Goal: Find specific page/section: Find specific page/section

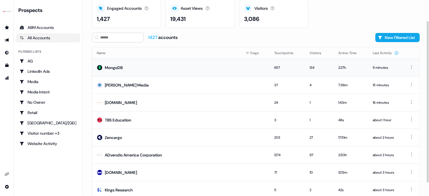
scroll to position [26, 0]
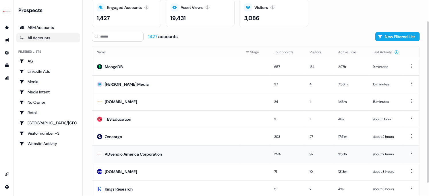
click at [152, 154] on div "ADvendio America Corporation" at bounding box center [133, 155] width 57 height 6
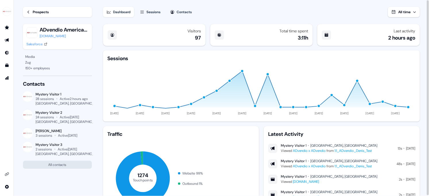
click at [163, 11] on button "Sessions" at bounding box center [150, 12] width 28 height 10
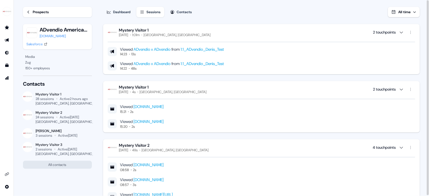
click at [47, 15] on link "Prospects" at bounding box center [57, 12] width 69 height 10
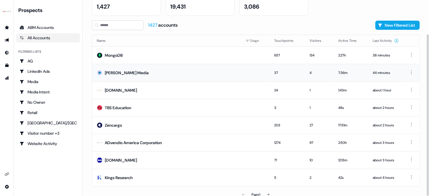
scroll to position [41, 0]
